Goal: Navigation & Orientation: Find specific page/section

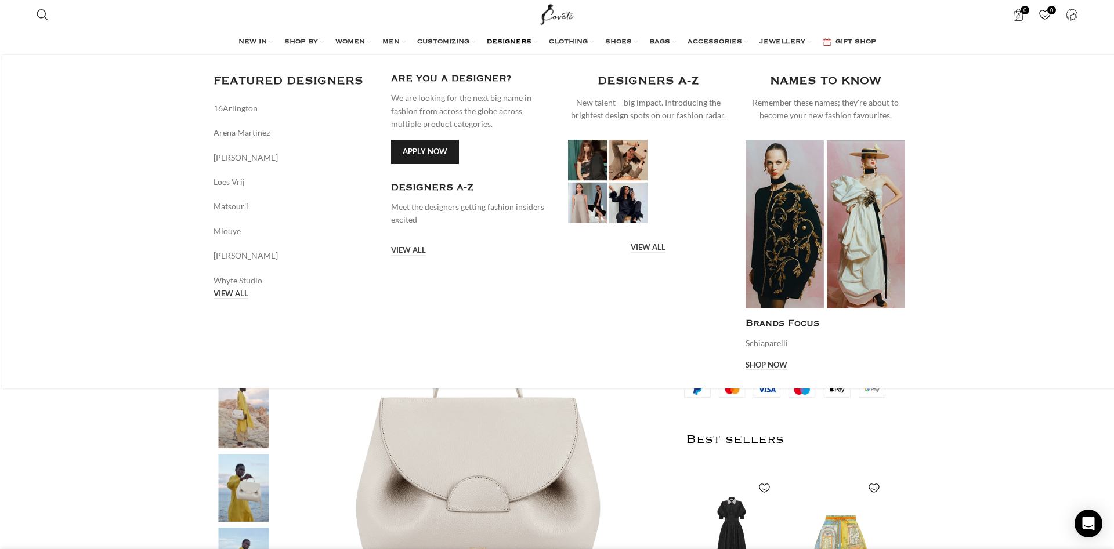
click at [428, 146] on link "Apply now" at bounding box center [425, 152] width 68 height 24
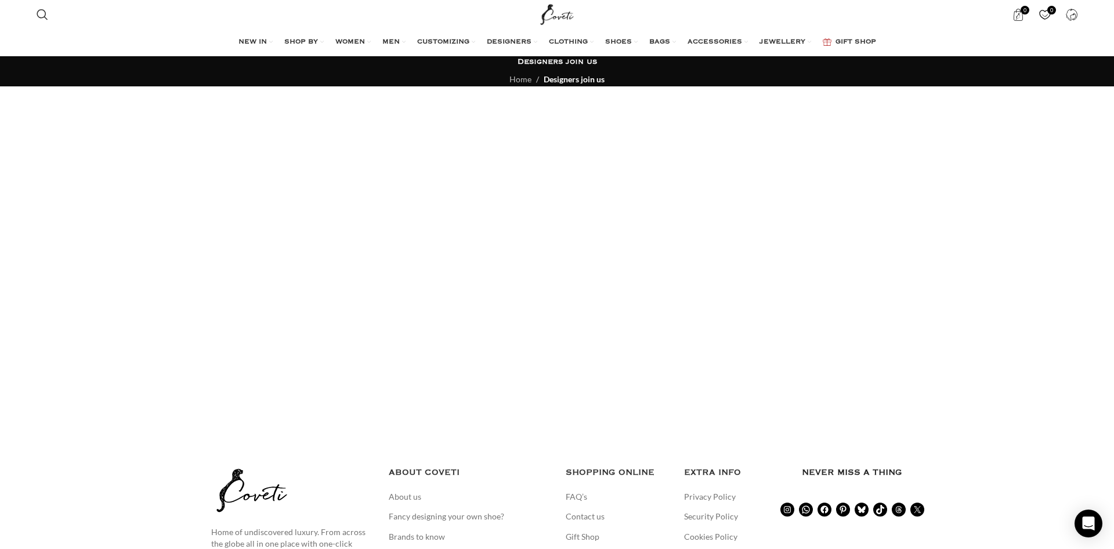
click at [647, 43] on ul "NEW IN WHAT'S NEW New this week New in clothing New in Bags New in shoes TRENDI…" at bounding box center [557, 42] width 638 height 23
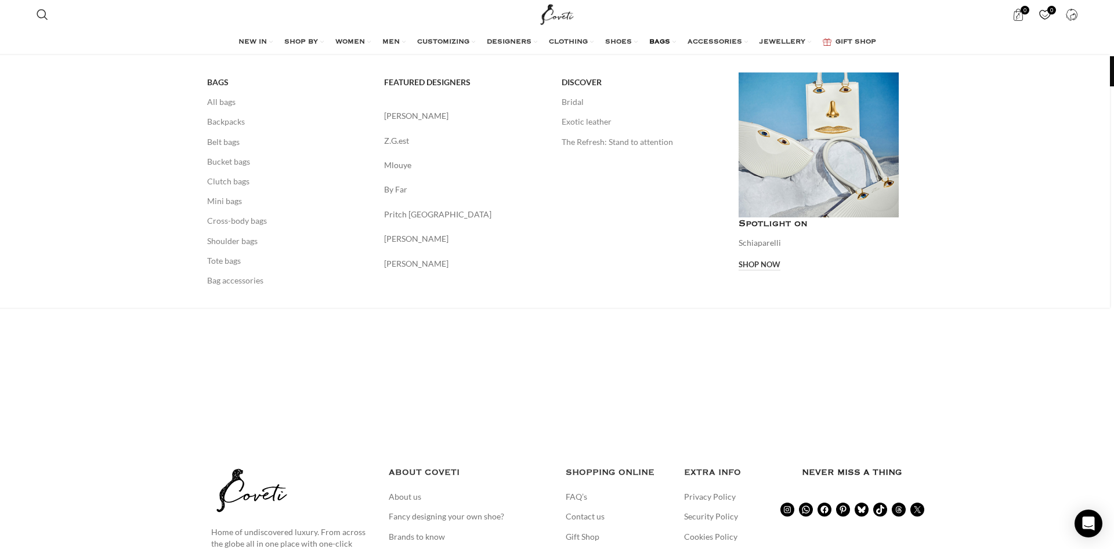
click at [656, 41] on span "BAGS" at bounding box center [659, 42] width 21 height 9
